Goal: Transaction & Acquisition: Purchase product/service

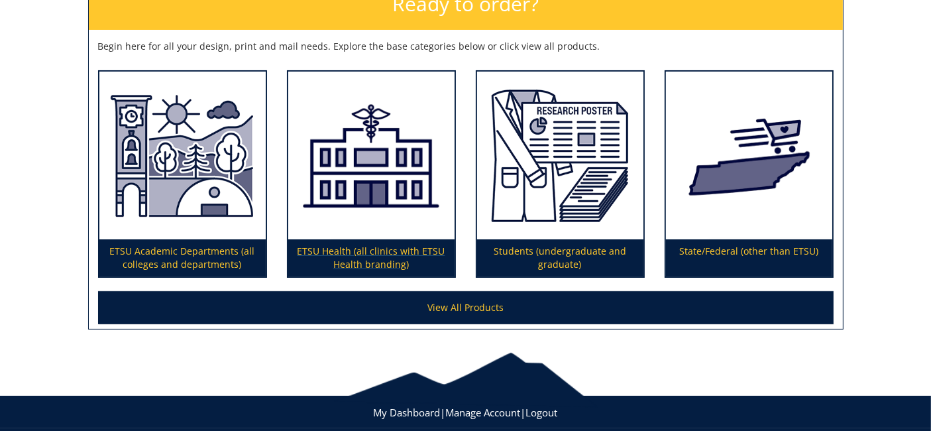
scroll to position [221, 0]
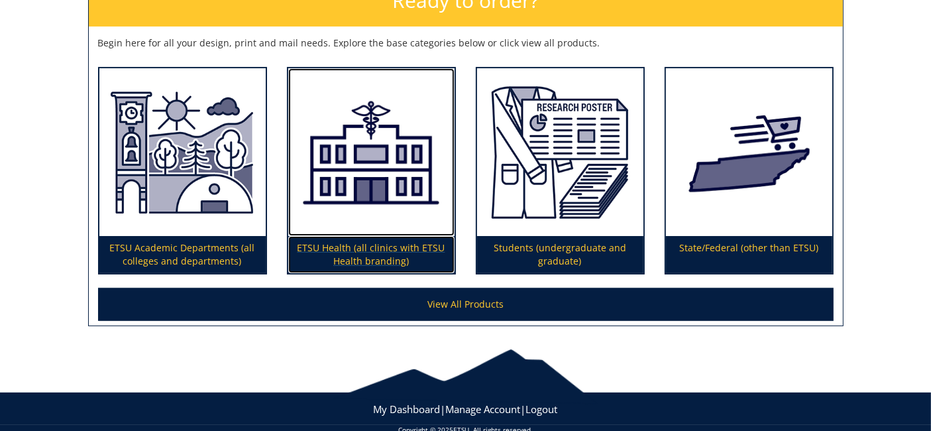
click at [381, 209] on img at bounding box center [371, 152] width 166 height 168
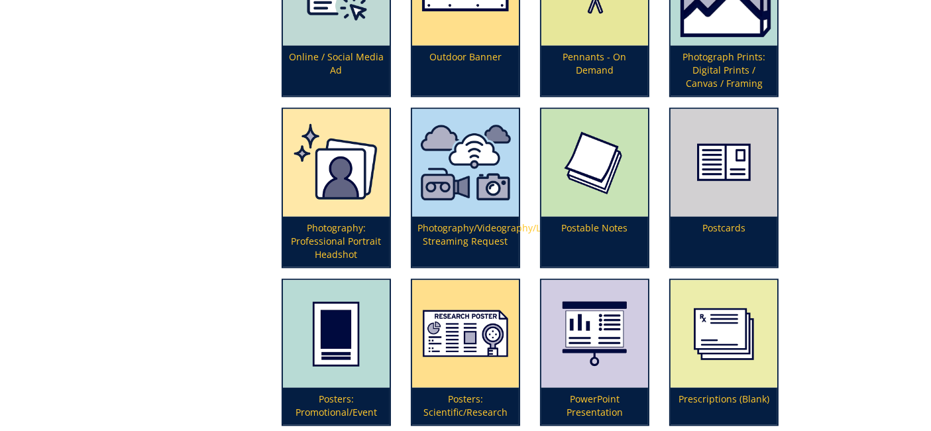
scroll to position [2872, 0]
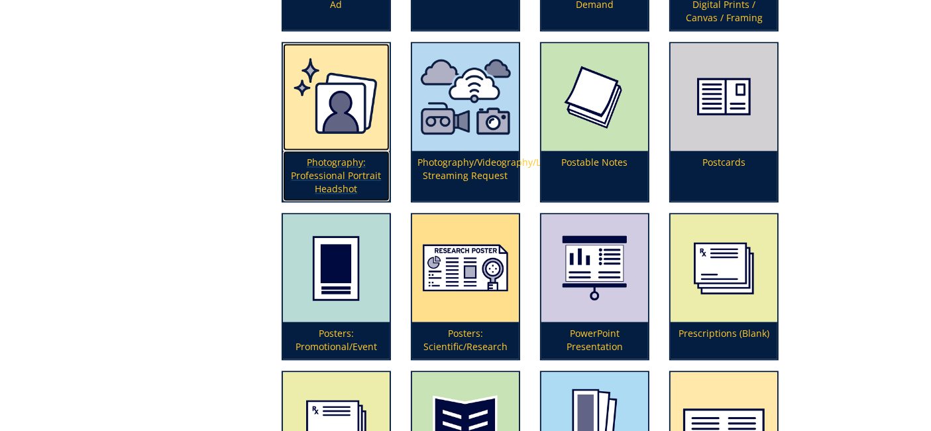
click at [352, 125] on img at bounding box center [336, 96] width 107 height 107
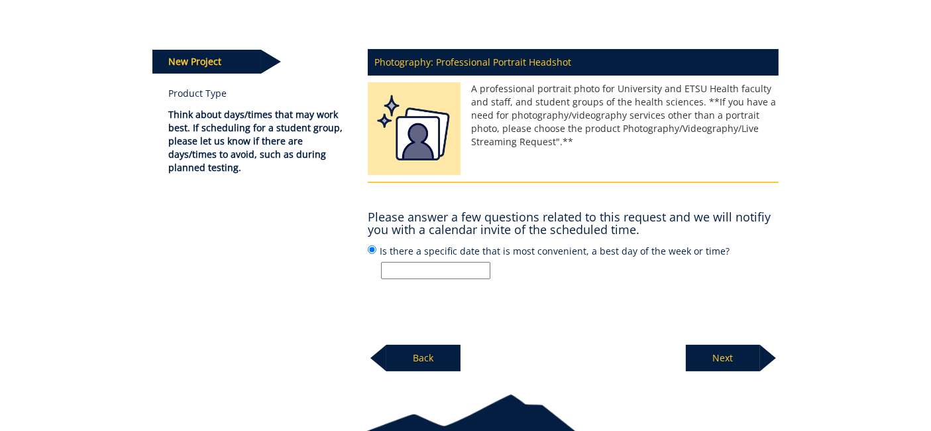
scroll to position [147, 0]
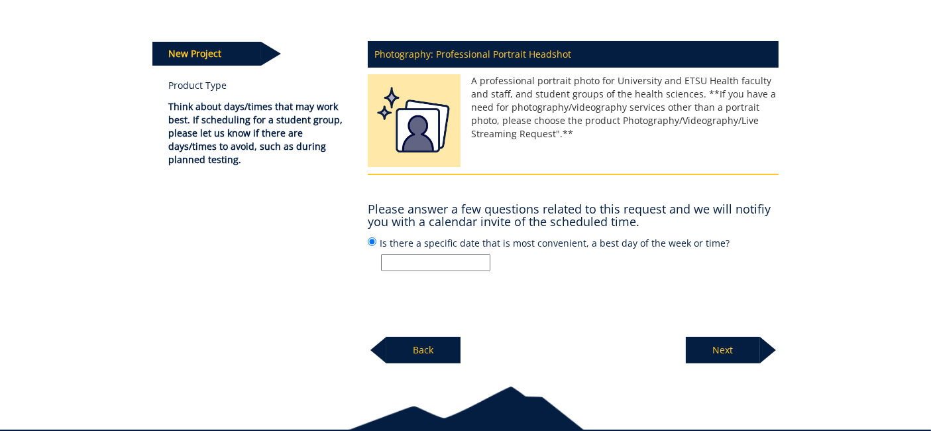
click at [439, 263] on input "Is there a specific date that is most convenient, a best day of the week or tim…" at bounding box center [435, 262] width 109 height 17
type input "Desiree is scheduling."
click at [727, 361] on body "BMC Creative Welcome back, ETSU Health ! | ETSU Homepage | BMC Creative Homepag…" at bounding box center [465, 172] width 931 height 639
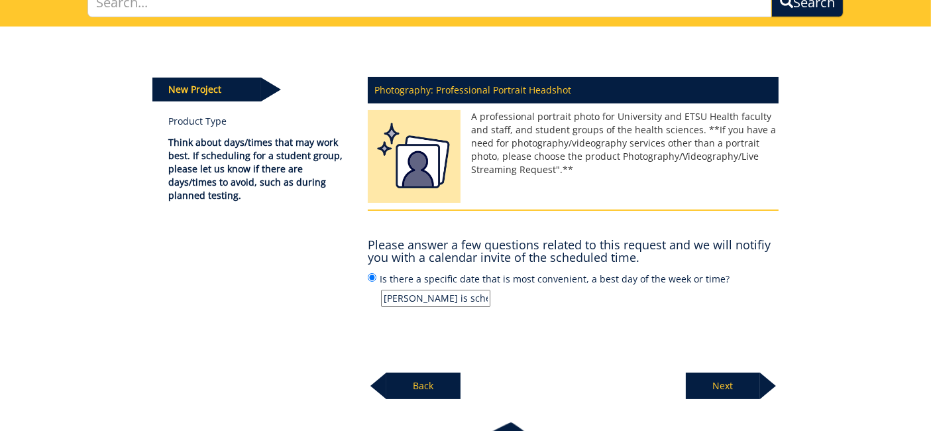
scroll to position [205, 0]
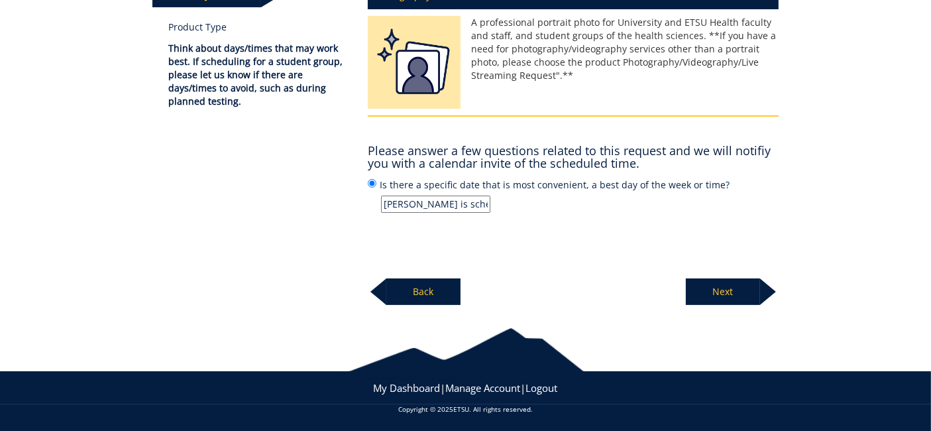
click at [719, 282] on p "Next" at bounding box center [723, 291] width 74 height 27
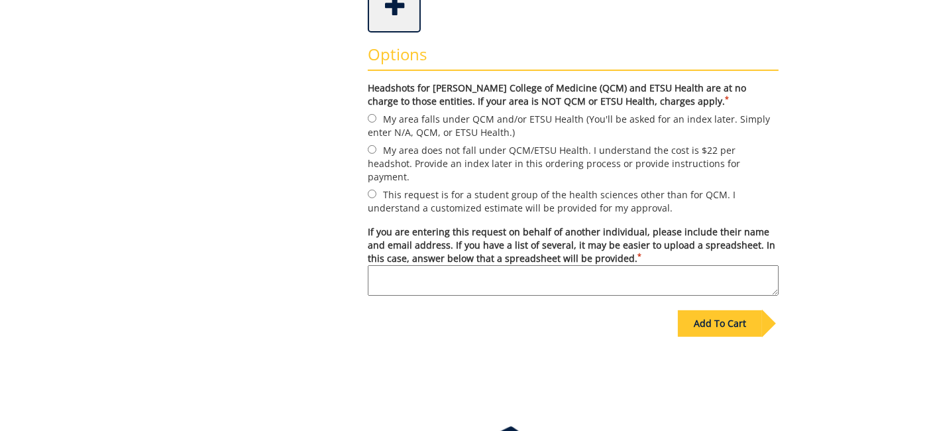
scroll to position [441, 0]
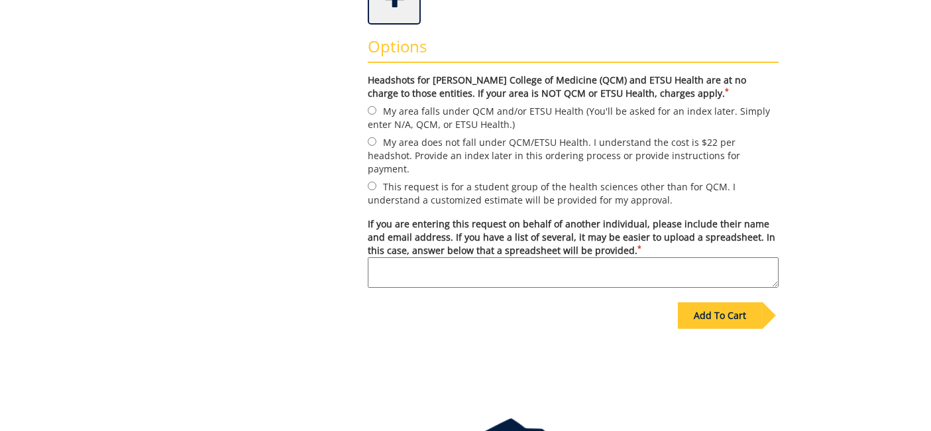
click at [410, 112] on label "My area falls under QCM and/or ETSU Health (You'll be asked for an index later.…" at bounding box center [573, 117] width 411 height 28
click at [376, 112] on input "My area falls under QCM and/or ETSU Health (You'll be asked for an index later.…" at bounding box center [372, 110] width 9 height 9
radio input "true"
click at [416, 257] on textarea "If you are entering this request on behalf of another individual, please includ…" at bounding box center [573, 272] width 411 height 30
type textarea "[PERSON_NAME] is scheduling."
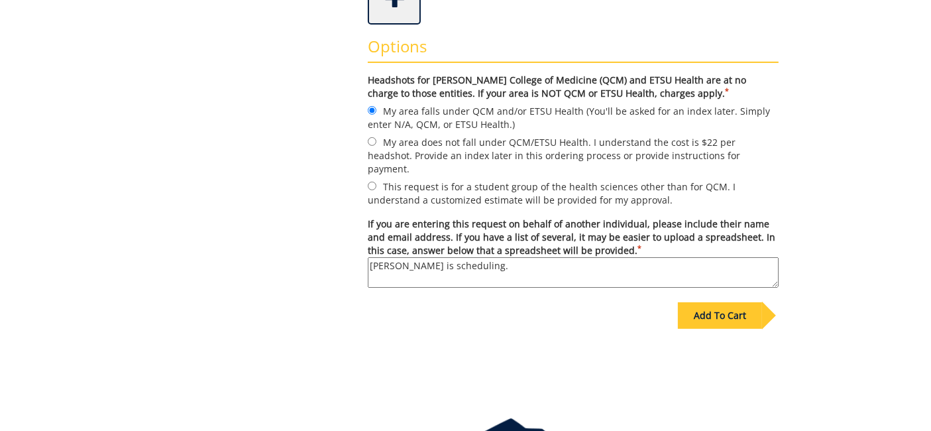
click at [728, 305] on div "Add To Cart" at bounding box center [720, 315] width 84 height 27
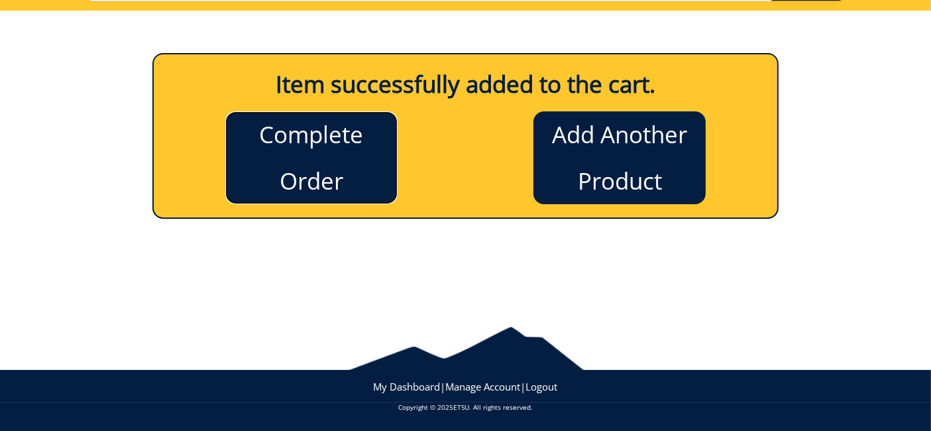
click at [326, 133] on link "Complete Order" at bounding box center [311, 157] width 172 height 93
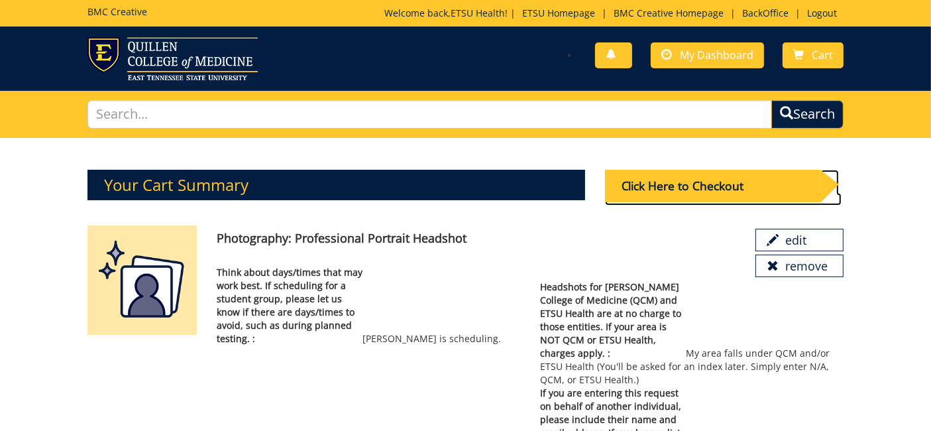
click at [655, 195] on div "Click Here to Checkout" at bounding box center [712, 186] width 215 height 32
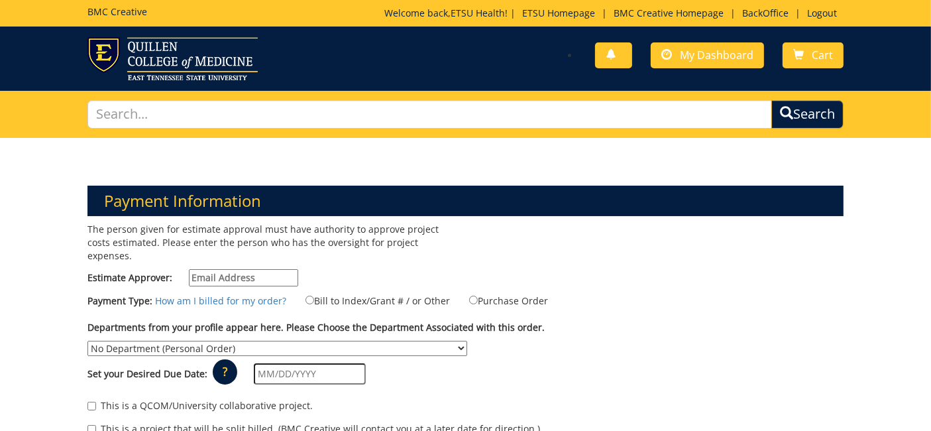
click at [212, 269] on input "Estimate Approver:" at bounding box center [243, 277] width 109 height 17
type input "n/a"
click at [360, 293] on label "Bill to Index/Grant # / or Other" at bounding box center [369, 300] width 161 height 15
click at [314, 296] on input "Bill to Index/Grant # / or Other" at bounding box center [310, 300] width 9 height 9
radio input "true"
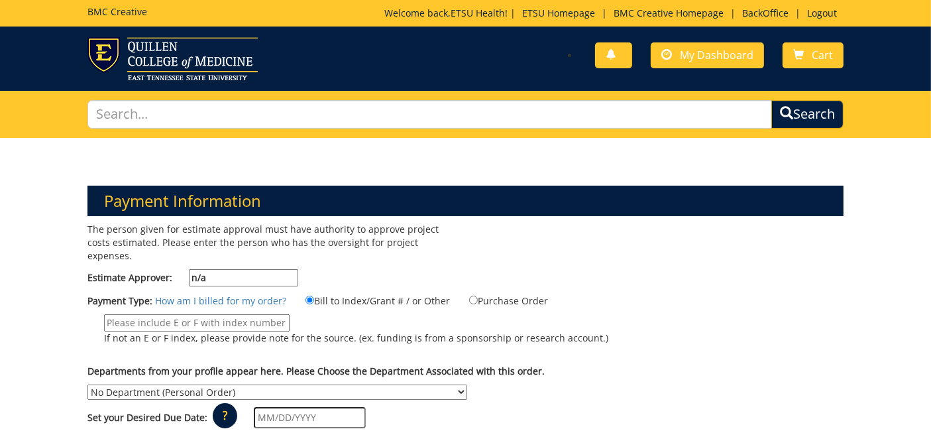
click at [219, 314] on input "If not an E or F index, please provide note for the source. (ex. funding is fro…" at bounding box center [197, 322] width 186 height 17
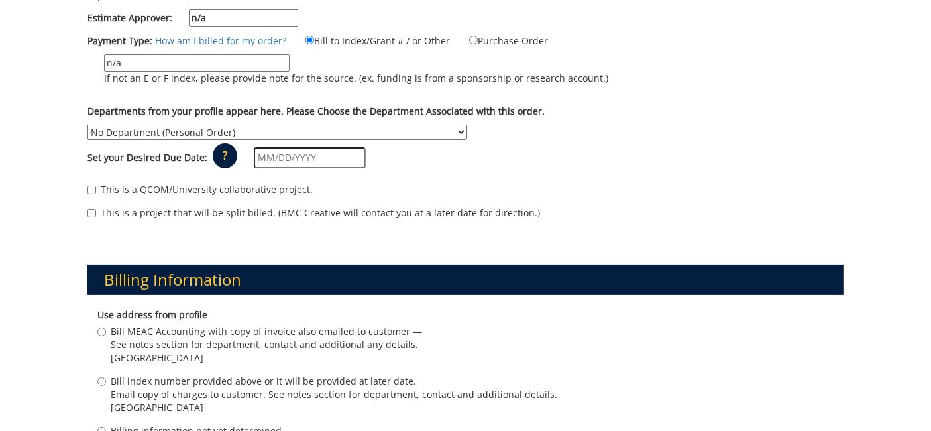
scroll to position [147, 0]
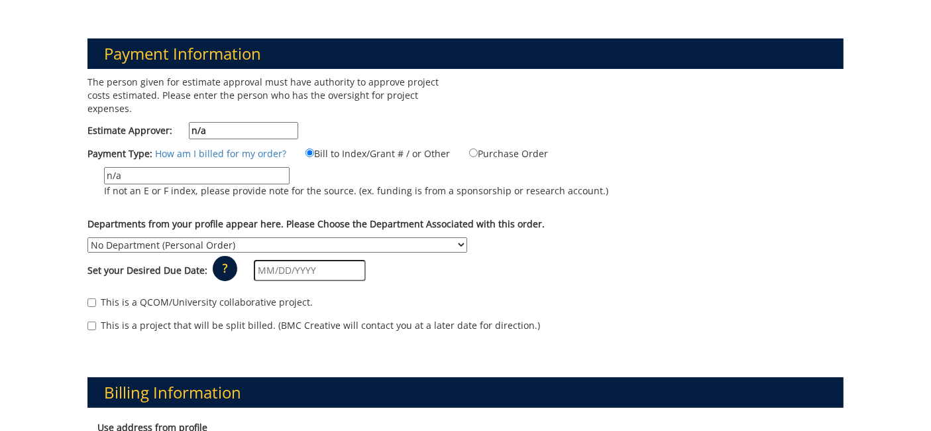
type input "n/a"
click at [243, 237] on select "No Department (Personal Order) Academic Affairs COM Anatomy and Cell Biology Bi…" at bounding box center [277, 244] width 380 height 15
select select "229"
click at [87, 237] on select "No Department (Personal Order) Academic Affairs COM Anatomy and Cell Biology Bi…" at bounding box center [277, 244] width 380 height 15
click at [606, 150] on div "Payment Type: How am I billed for my order? Bill to Index/Grant # / or Other n/a" at bounding box center [466, 178] width 776 height 65
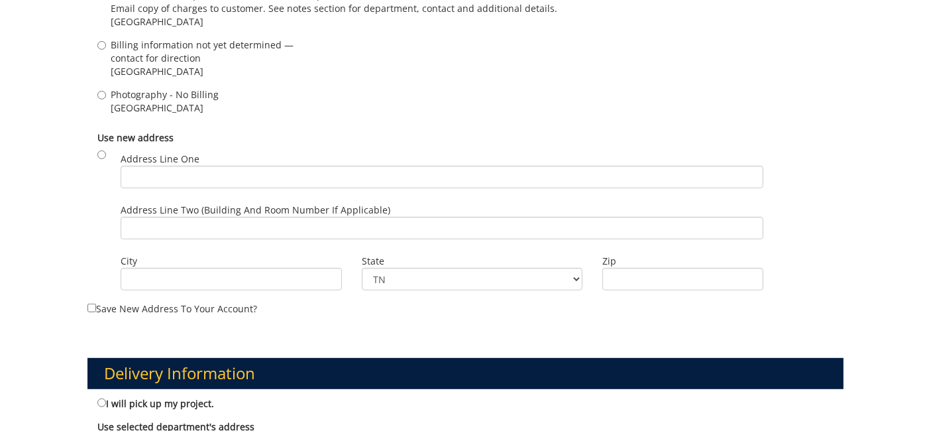
scroll to position [663, 0]
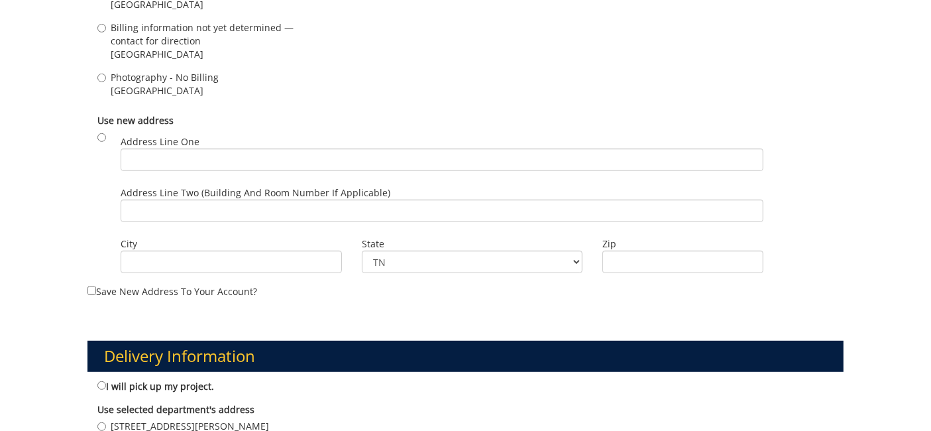
click at [164, 71] on span "Photography - No Billing" at bounding box center [165, 77] width 108 height 13
click at [106, 74] on input "Photography - No Billing Johnson City , TN 37614" at bounding box center [101, 78] width 9 height 9
radio input "true"
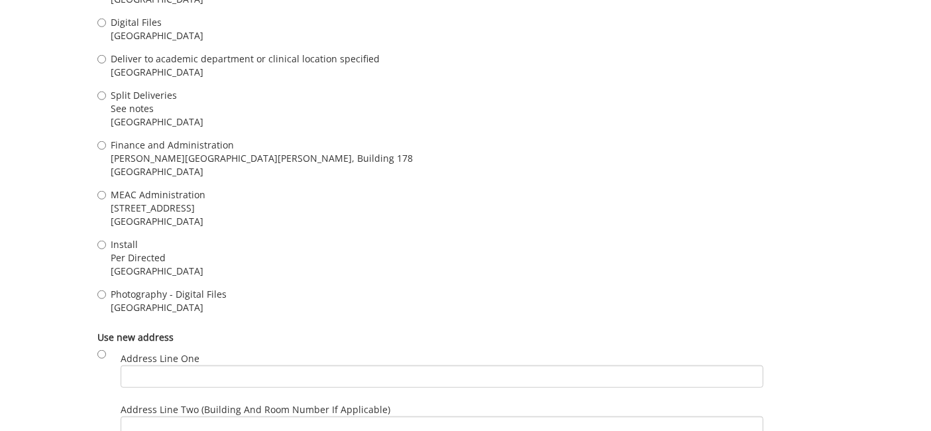
scroll to position [1178, 0]
click at [136, 299] on span "Johnson City , TN 37614" at bounding box center [169, 305] width 116 height 13
click at [106, 294] on input "Photography - Digital Files Johnson City , TN 37614" at bounding box center [101, 292] width 9 height 9
radio input "true"
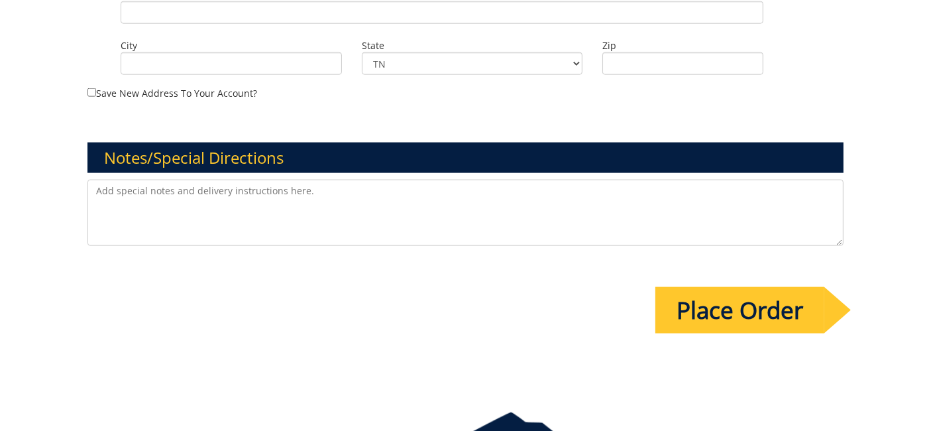
scroll to position [1661, 0]
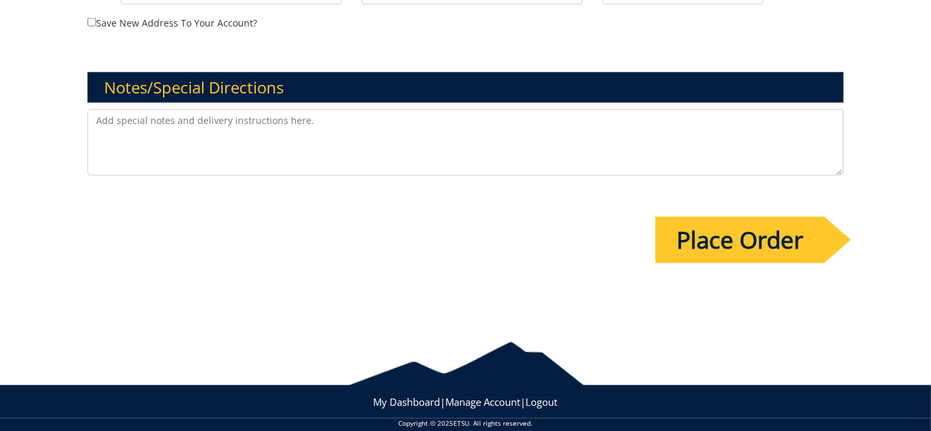
click at [162, 121] on textarea at bounding box center [465, 142] width 756 height 66
drag, startPoint x: 403, startPoint y: 103, endPoint x: 27, endPoint y: 97, distance: 375.8
type textarea "ETSU Health new provider photo shoot - Dr. Libby Ligon, BucSports"
click at [724, 217] on input "Place Order" at bounding box center [739, 240] width 169 height 46
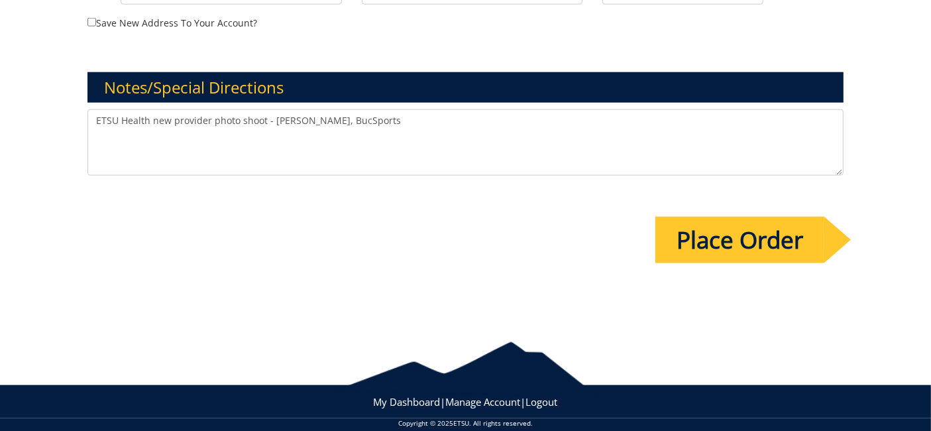
scroll to position [0, 0]
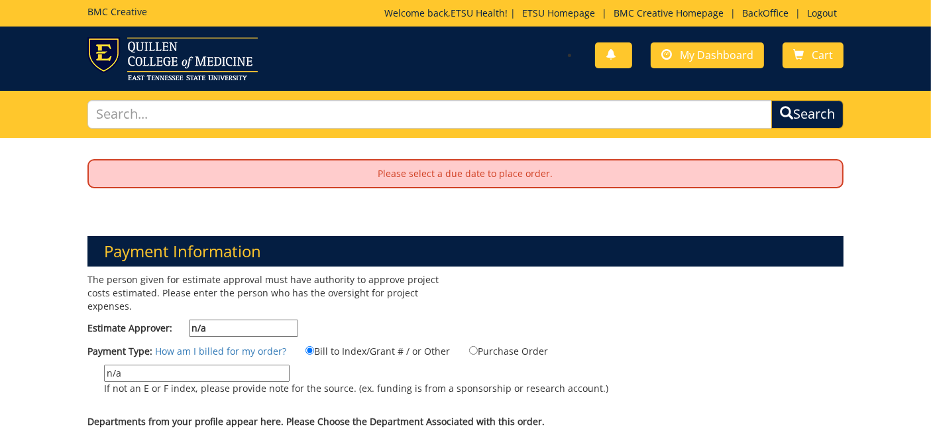
click at [620, 276] on div "The person given for estimate approval must have authority to approve project c…" at bounding box center [466, 408] width 776 height 270
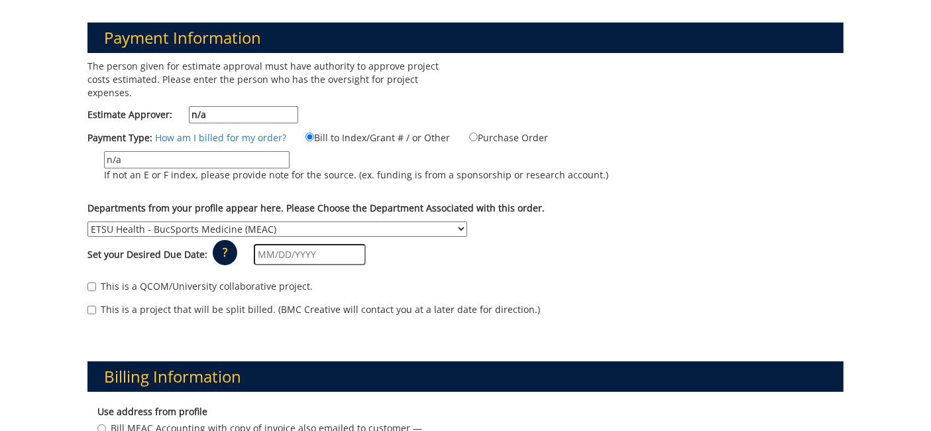
scroll to position [221, 0]
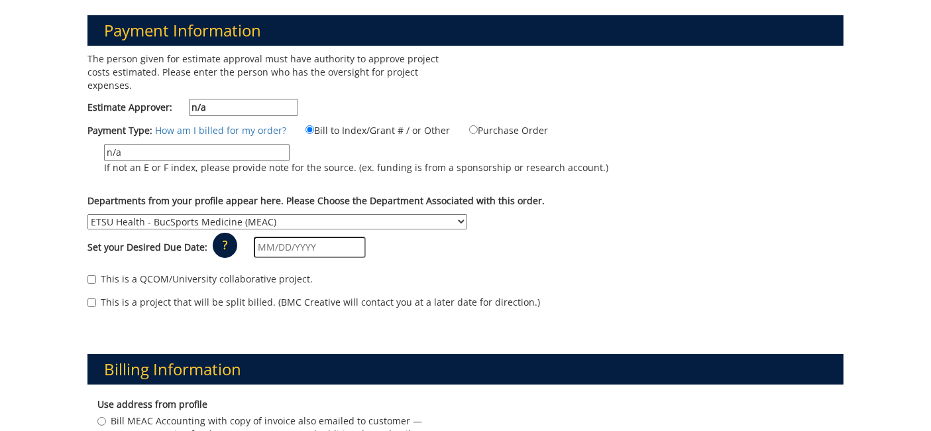
click at [341, 237] on input "text" at bounding box center [310, 247] width 112 height 21
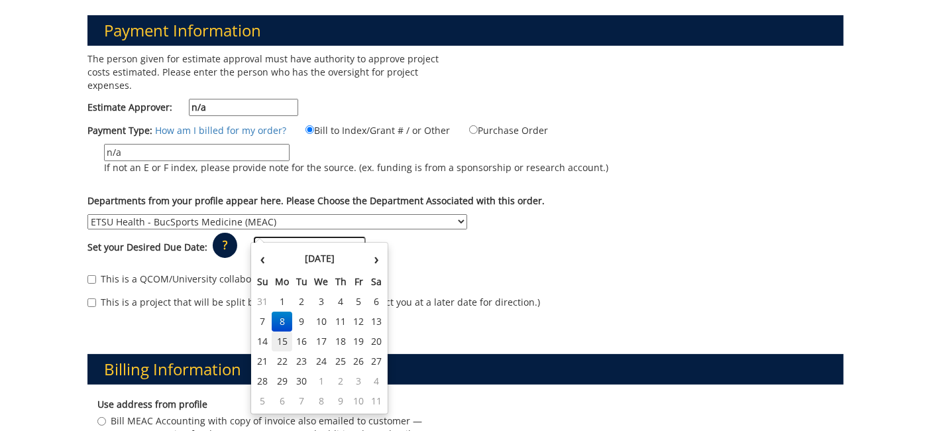
click at [278, 341] on td "15" at bounding box center [282, 341] width 21 height 20
type input "09/15/2025"
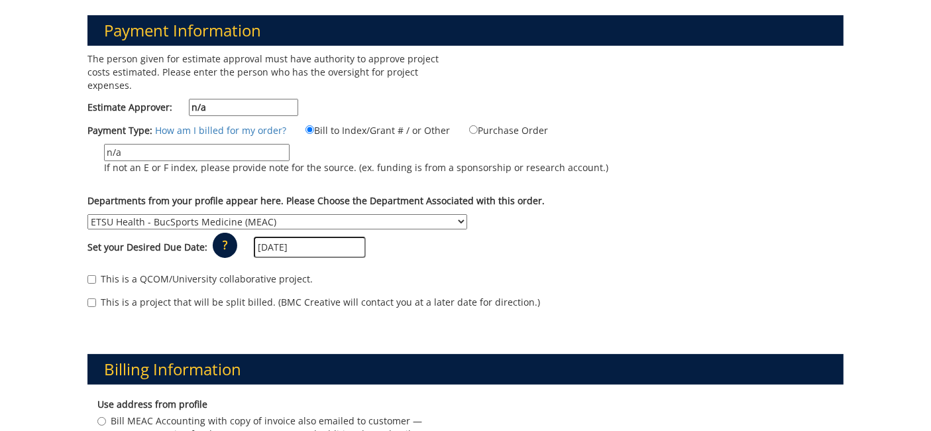
click at [581, 229] on div "Set your Desired Due Date: ? × How long will my project take to finish? : Pleas…" at bounding box center [466, 247] width 776 height 36
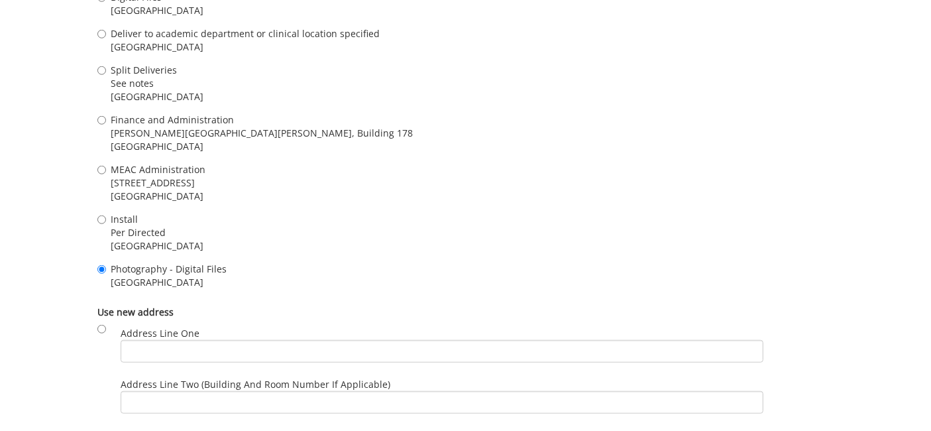
scroll to position [1710, 0]
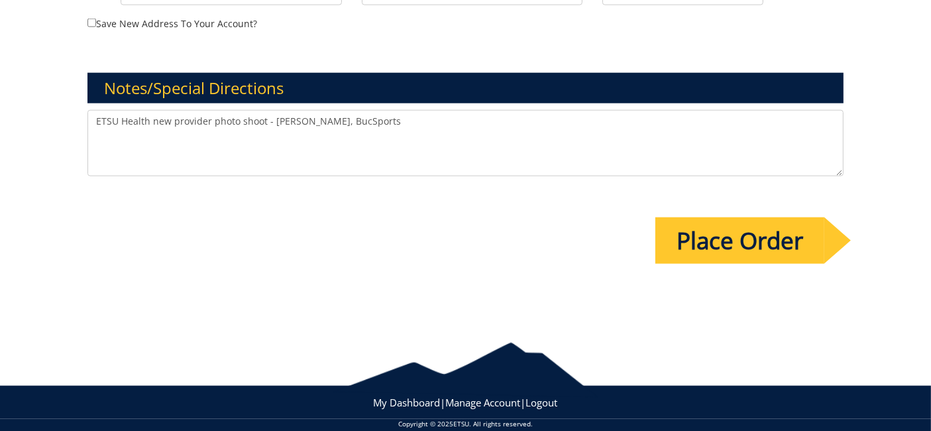
click at [728, 237] on input "Place Order" at bounding box center [739, 240] width 169 height 46
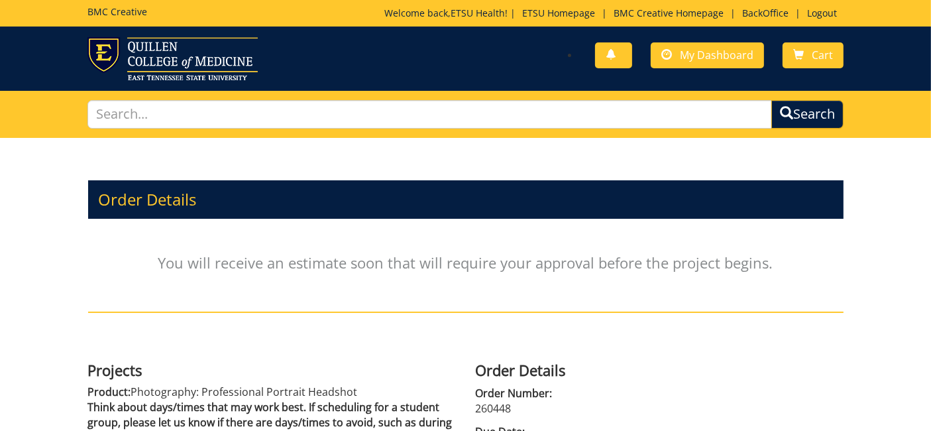
click at [757, 5] on div "BMC Creative Welcome back, ETSU Health ! | ETSU Homepage | BMC Creative Homepag…" at bounding box center [466, 13] width 776 height 27
click at [755, 11] on link "BackOffice" at bounding box center [766, 13] width 60 height 13
